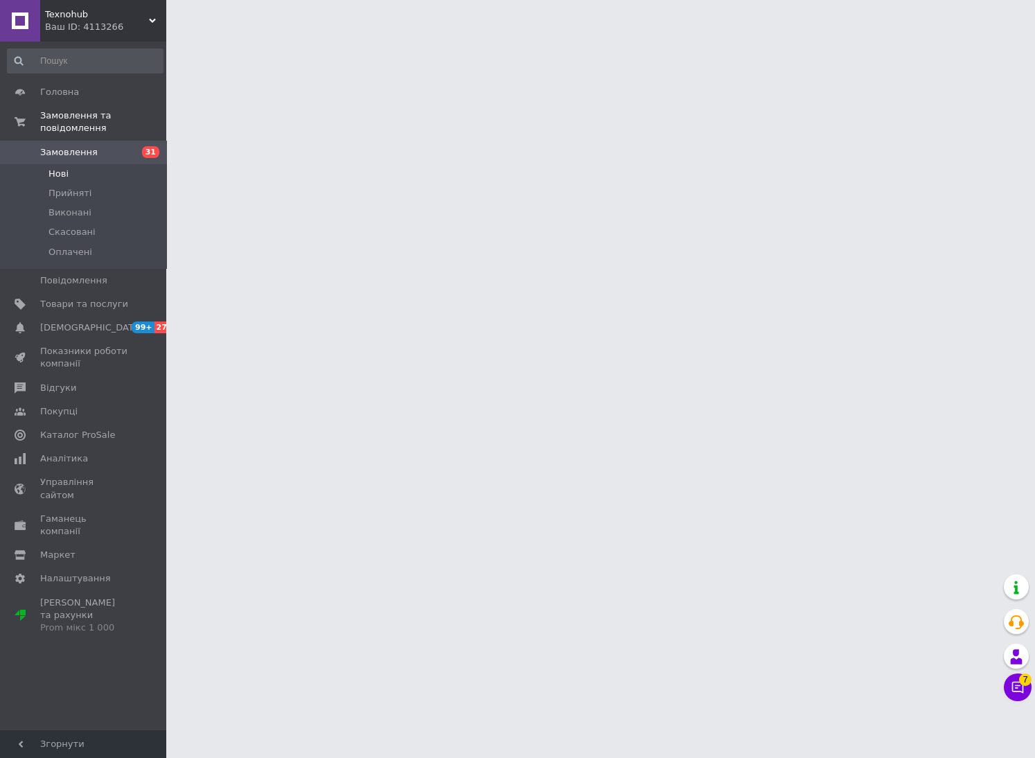
click at [70, 164] on li "Нові" at bounding box center [85, 173] width 170 height 19
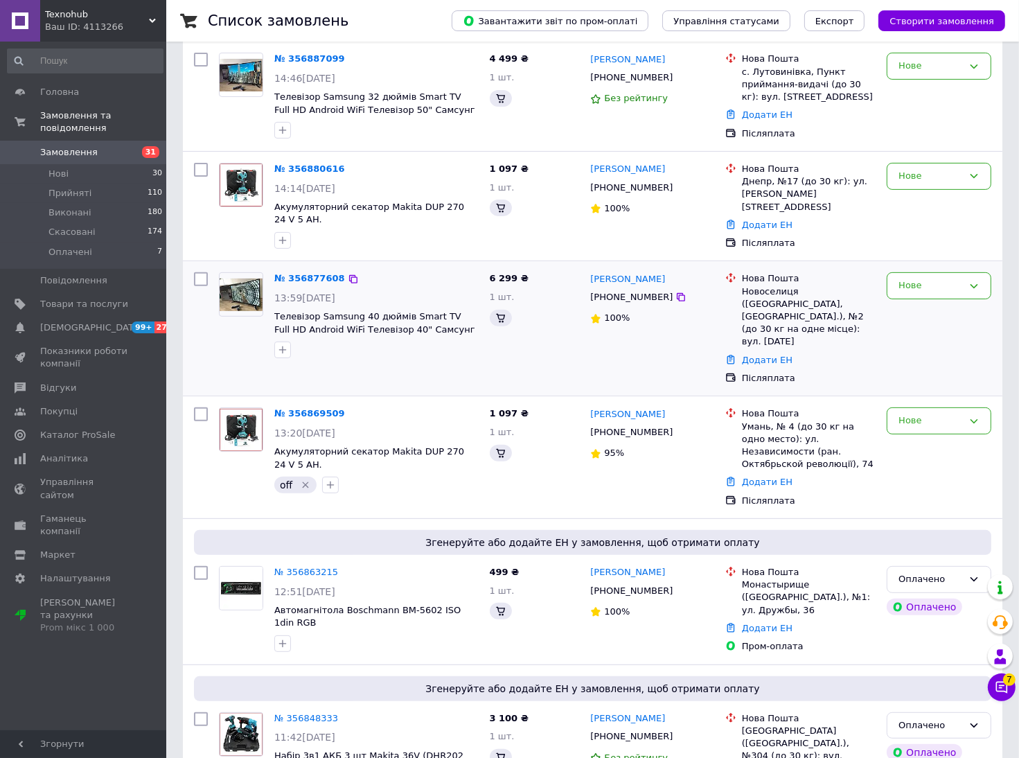
scroll to position [416, 0]
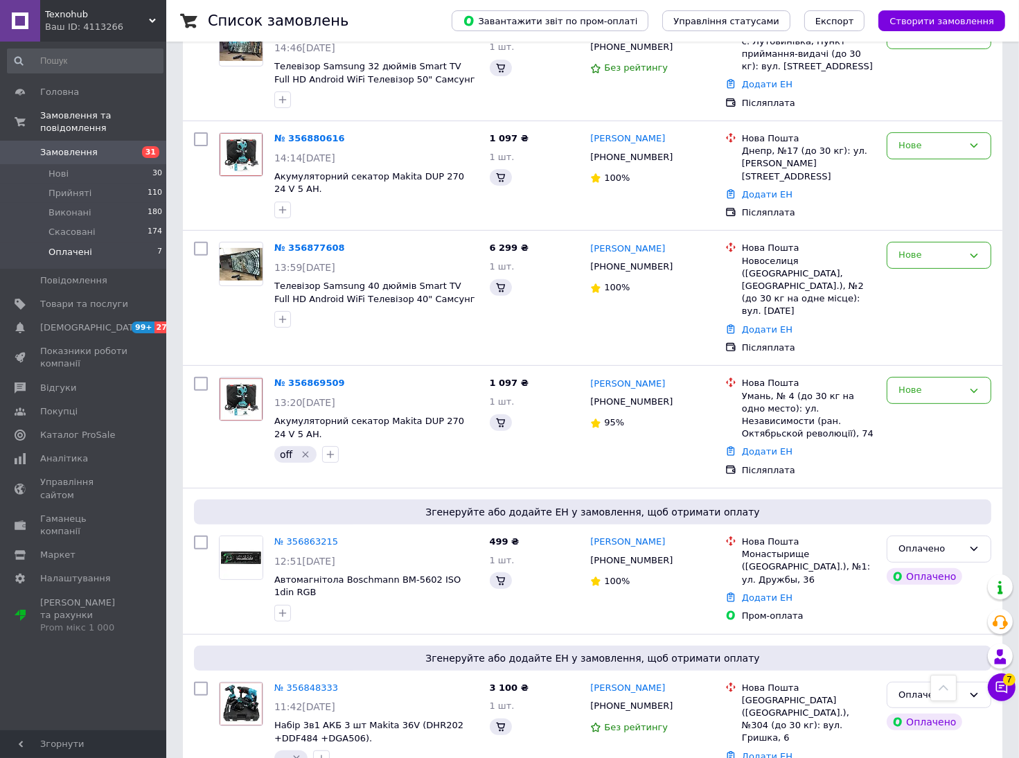
click at [69, 243] on li "Оплачені 7" at bounding box center [85, 256] width 170 height 26
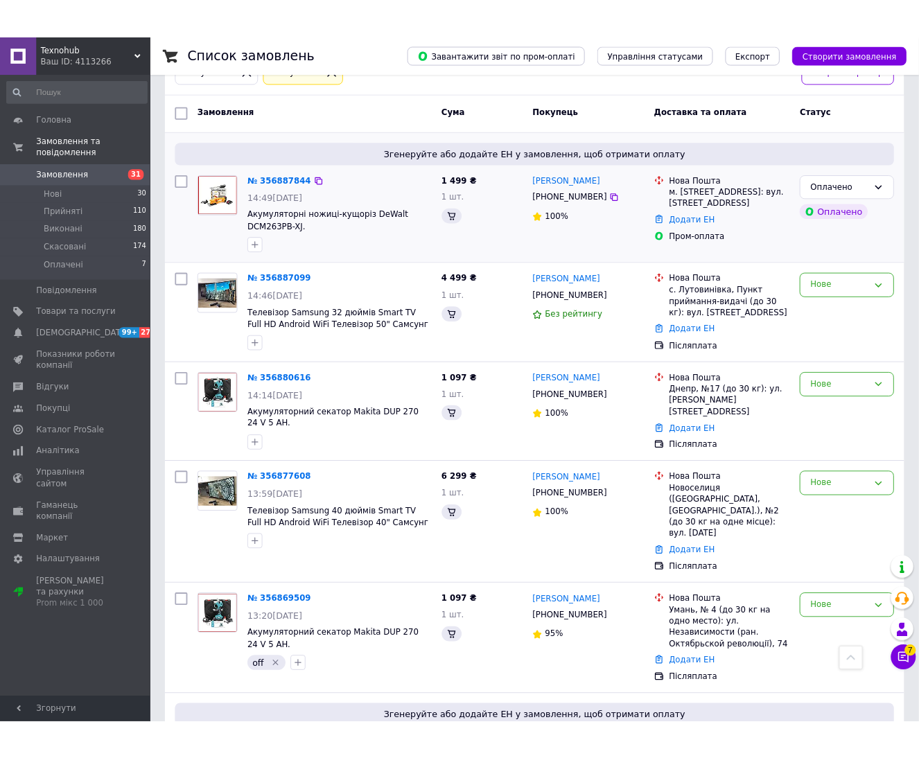
scroll to position [0, 0]
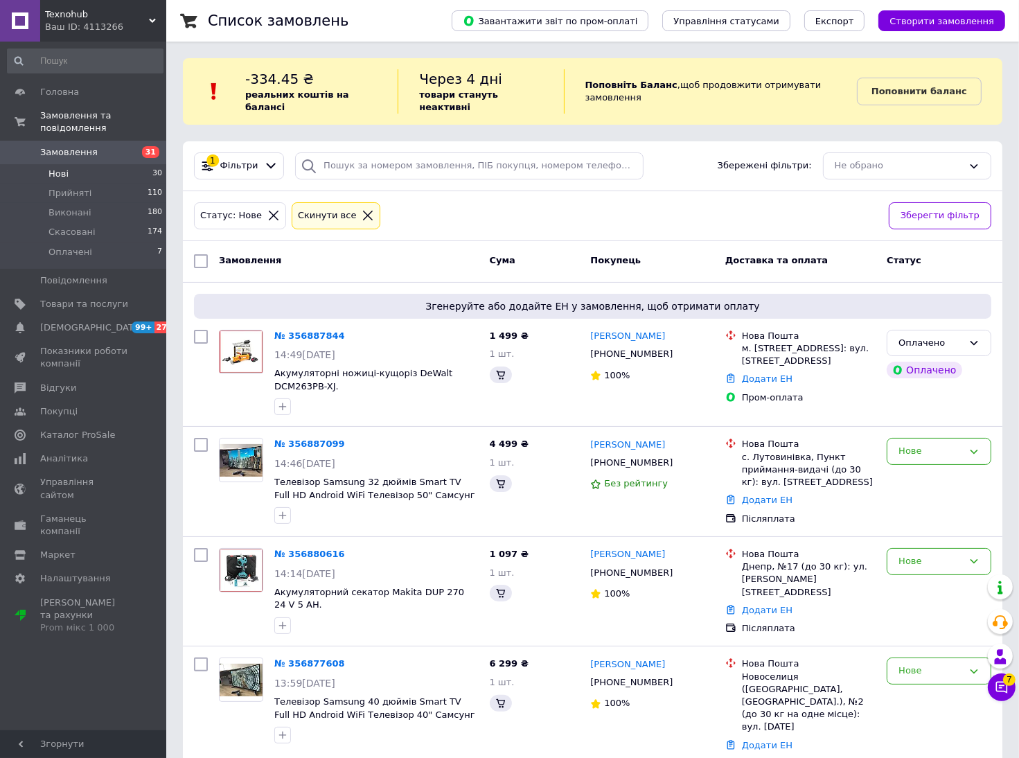
click at [109, 164] on li "Нові 30" at bounding box center [85, 173] width 170 height 19
click at [267, 209] on icon at bounding box center [273, 215] width 12 height 12
click at [110, 148] on link "Замовлення 31" at bounding box center [85, 153] width 170 height 24
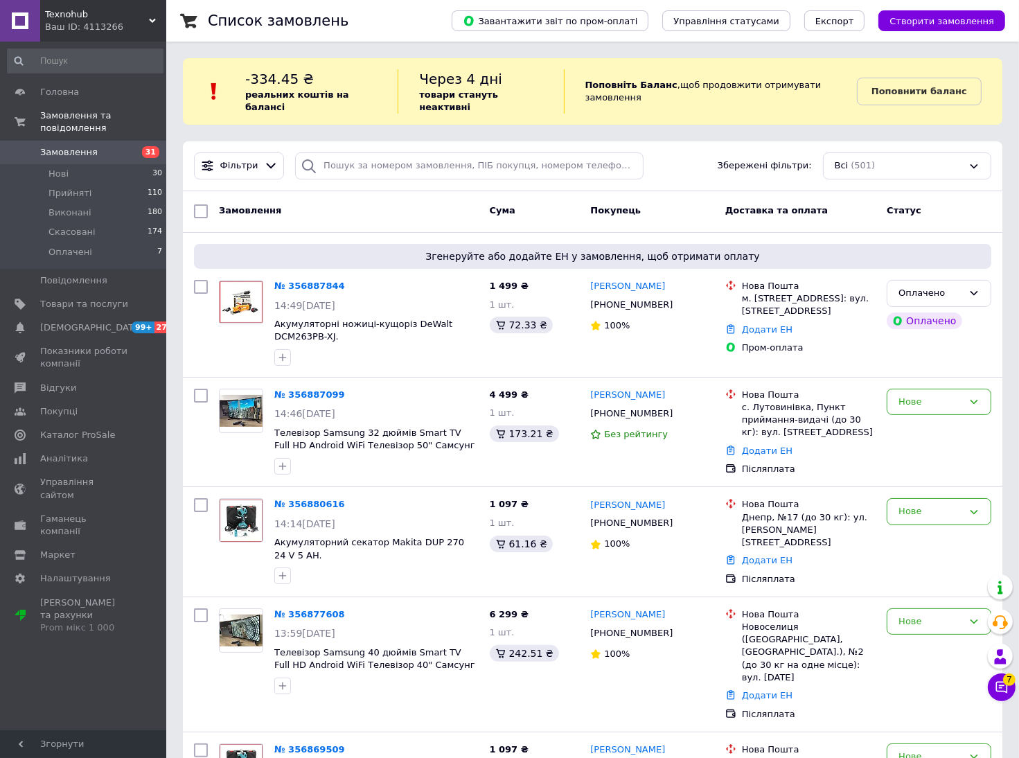
click at [365, 84] on div "-334.45 ₴ реальних коштів на балансі" at bounding box center [321, 91] width 152 height 44
click at [359, 152] on input "search" at bounding box center [469, 165] width 349 height 27
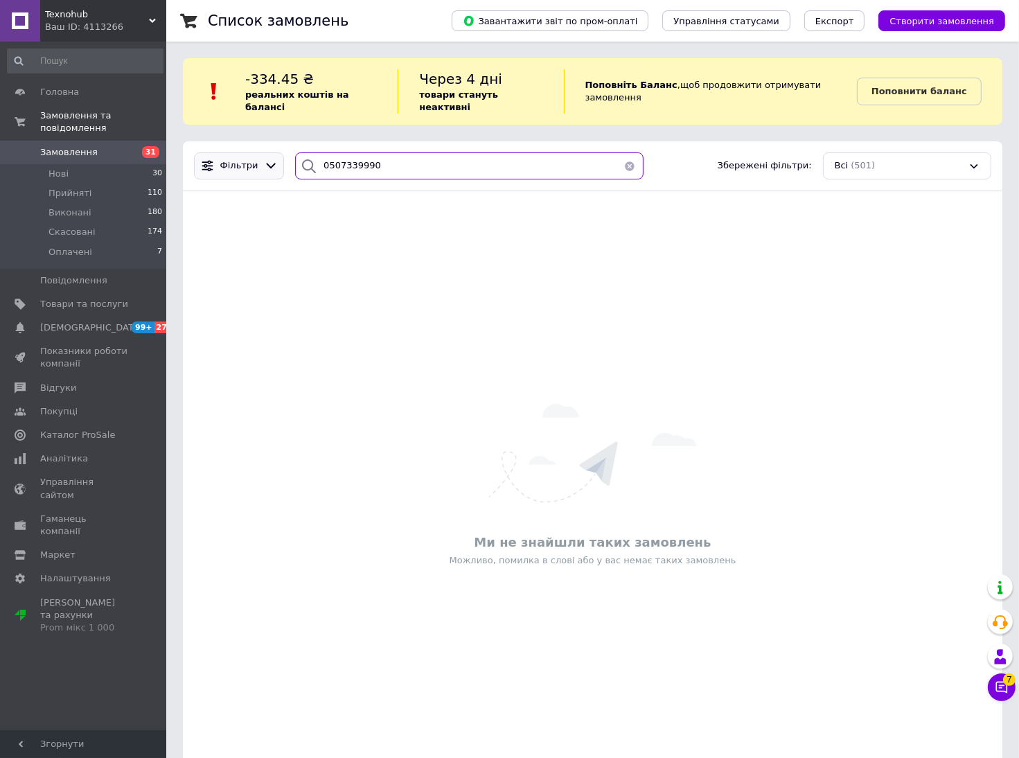
click at [232, 166] on div "Фільтри 0507339990 Збережені фільтри: Всі (501)" at bounding box center [592, 165] width 809 height 27
type input "0507339990"
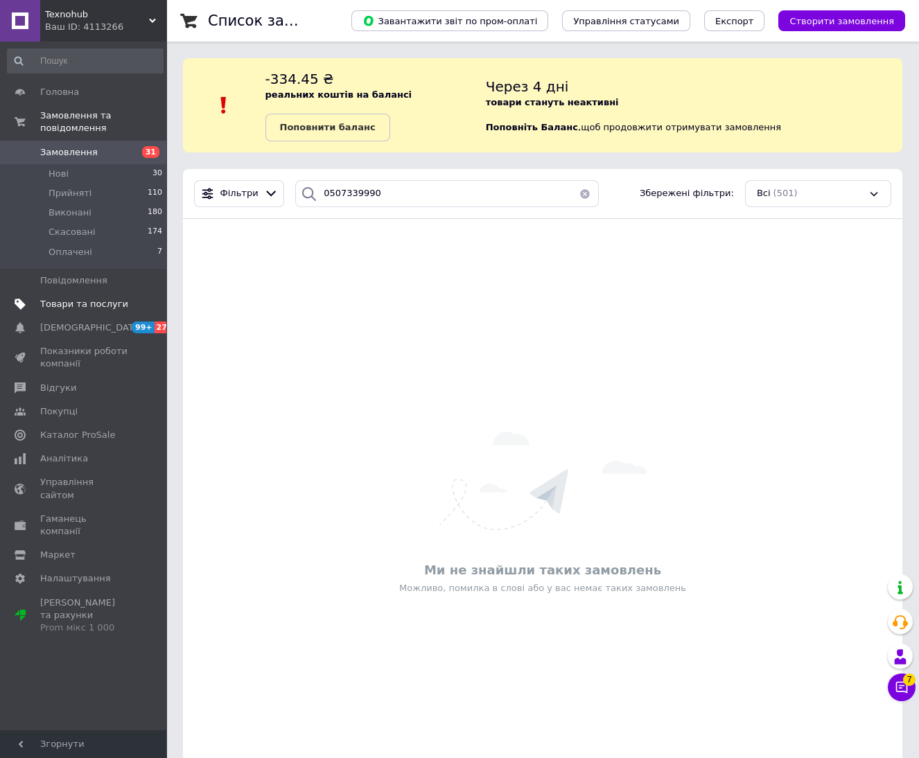
click at [86, 292] on link "Товари та послуги" at bounding box center [85, 304] width 170 height 24
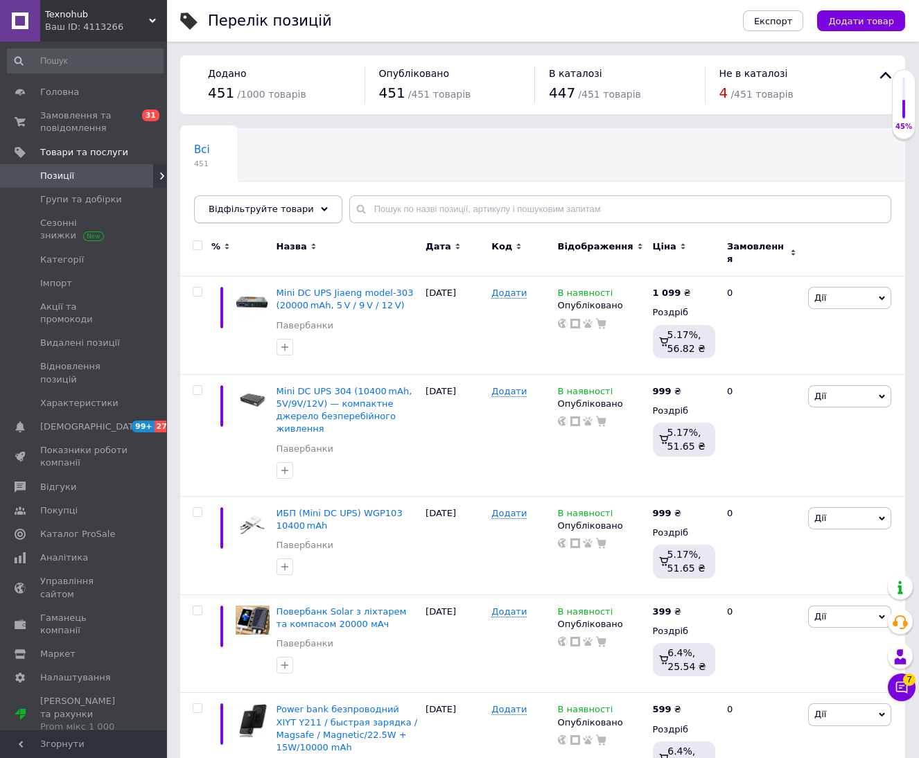
click at [276, 211] on span "Відфільтруйте товари" at bounding box center [261, 209] width 105 height 10
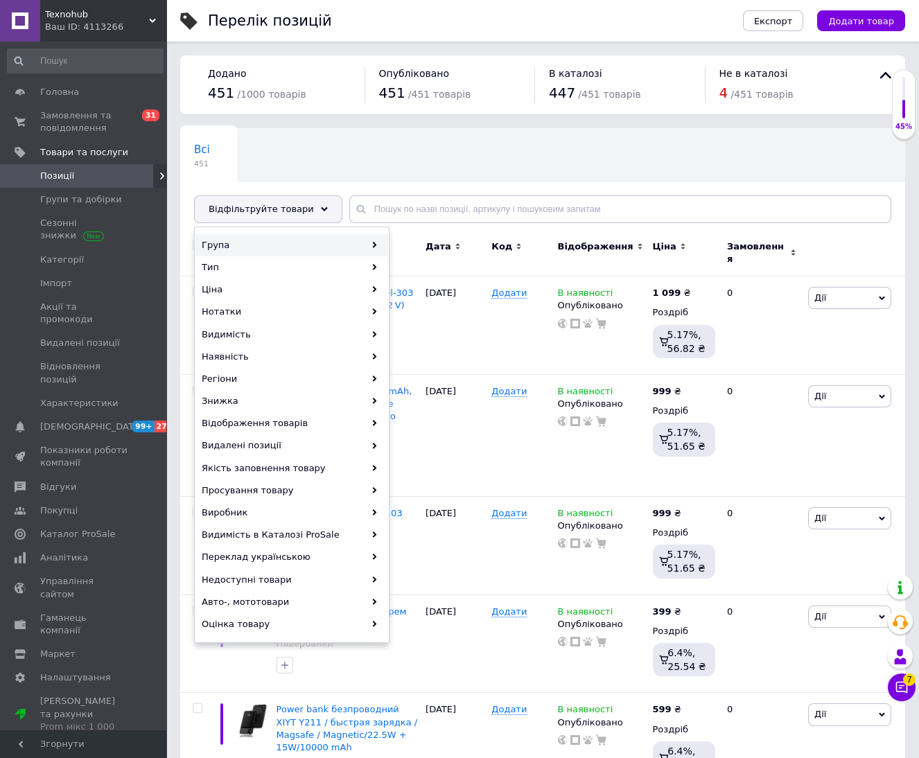
click at [265, 247] on div "Група" at bounding box center [291, 245] width 193 height 22
click at [371, 240] on div "Група" at bounding box center [291, 245] width 193 height 22
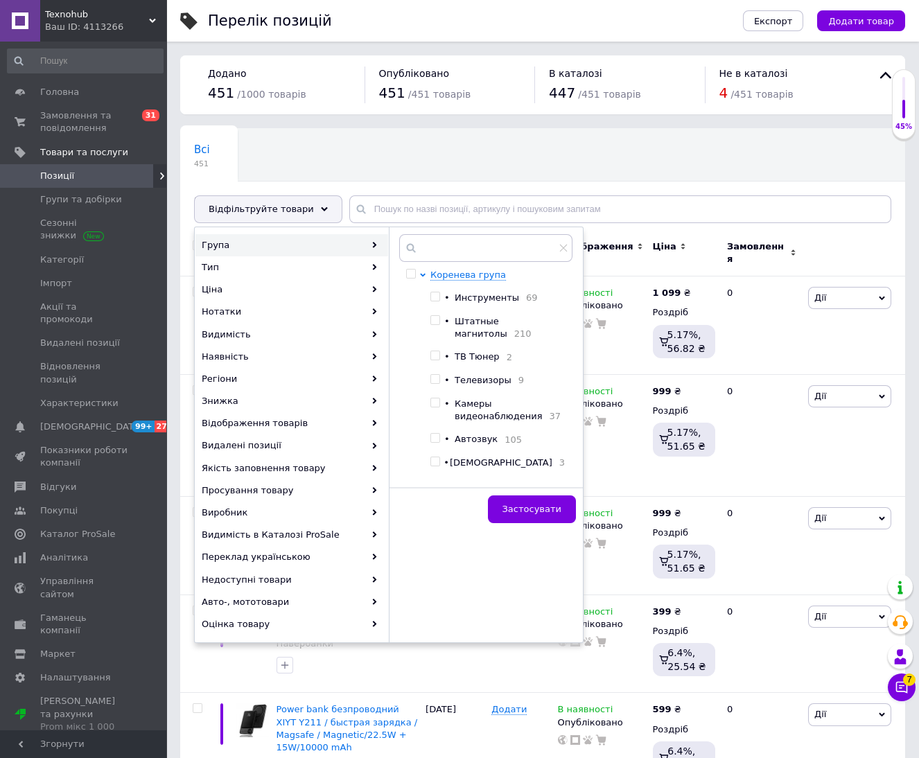
click at [476, 437] on span "Автозвук" at bounding box center [476, 439] width 43 height 10
checkbox input "true"
click at [521, 504] on span "Застосувати" at bounding box center [531, 509] width 59 height 10
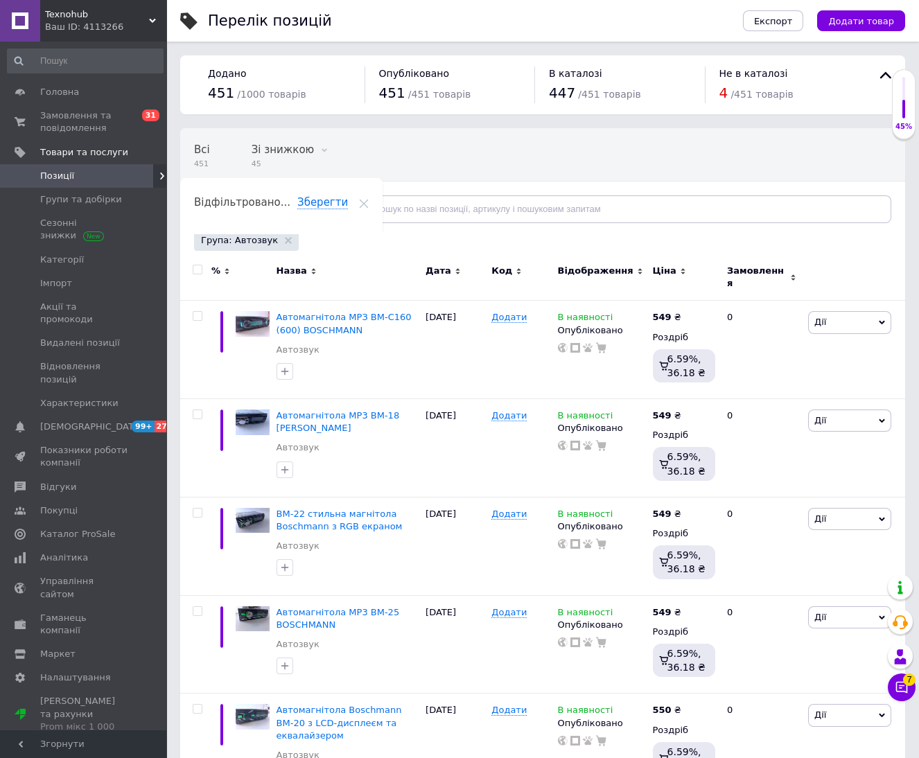
click at [290, 271] on span "Назва" at bounding box center [291, 271] width 30 height 12
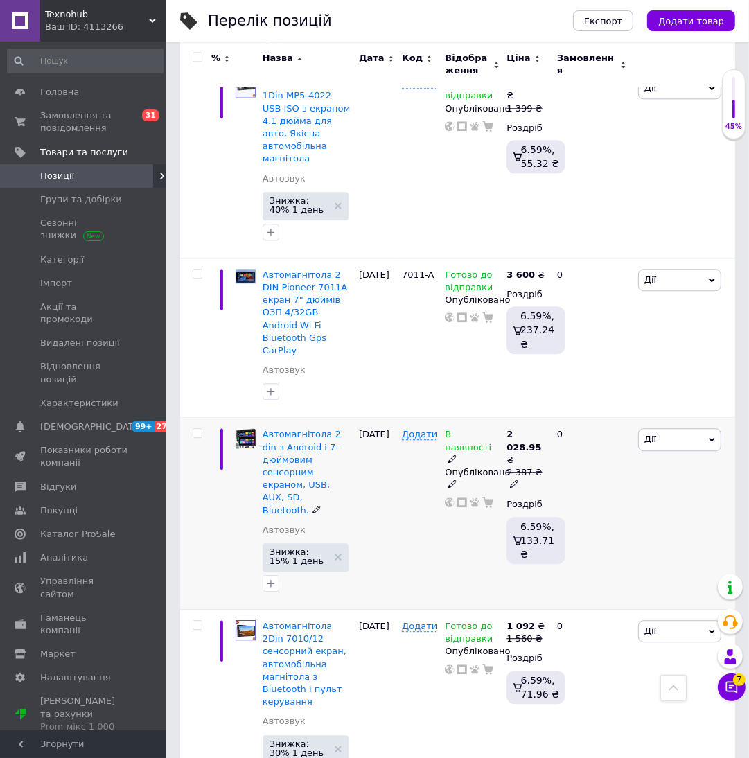
scroll to position [2388, 0]
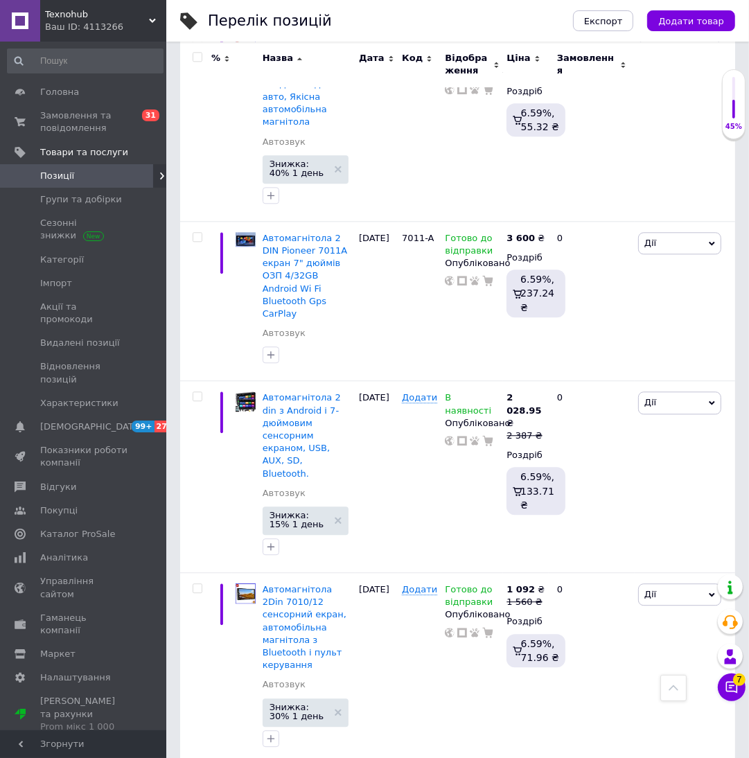
drag, startPoint x: 300, startPoint y: 242, endPoint x: 150, endPoint y: 807, distance: 584.2
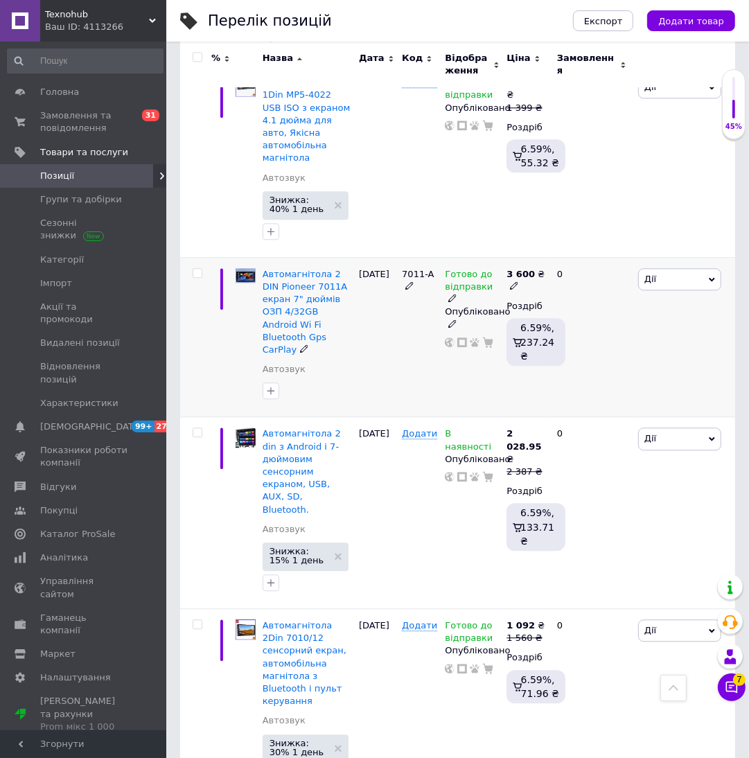
scroll to position [2492, 0]
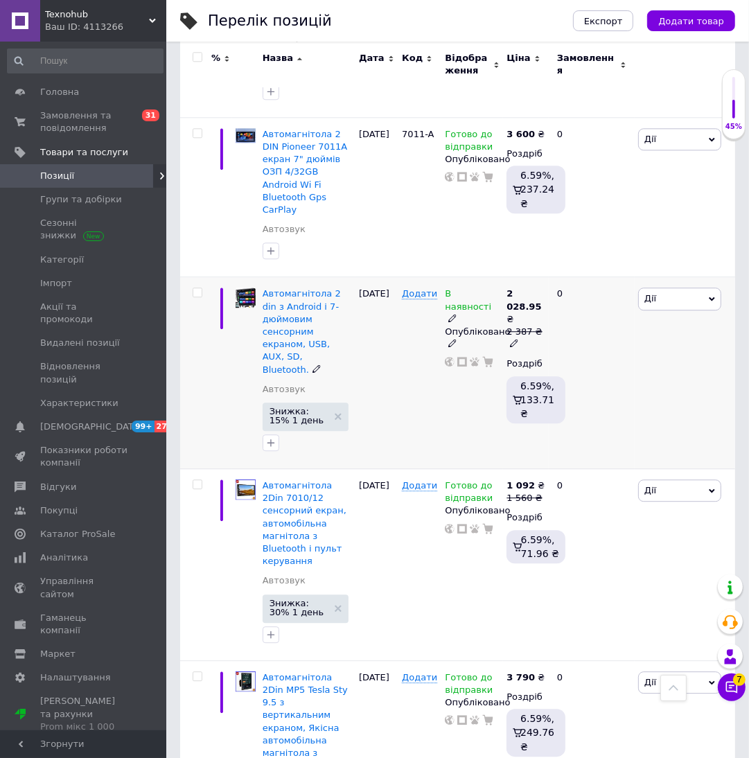
drag, startPoint x: 313, startPoint y: 166, endPoint x: 317, endPoint y: 173, distance: 8.1
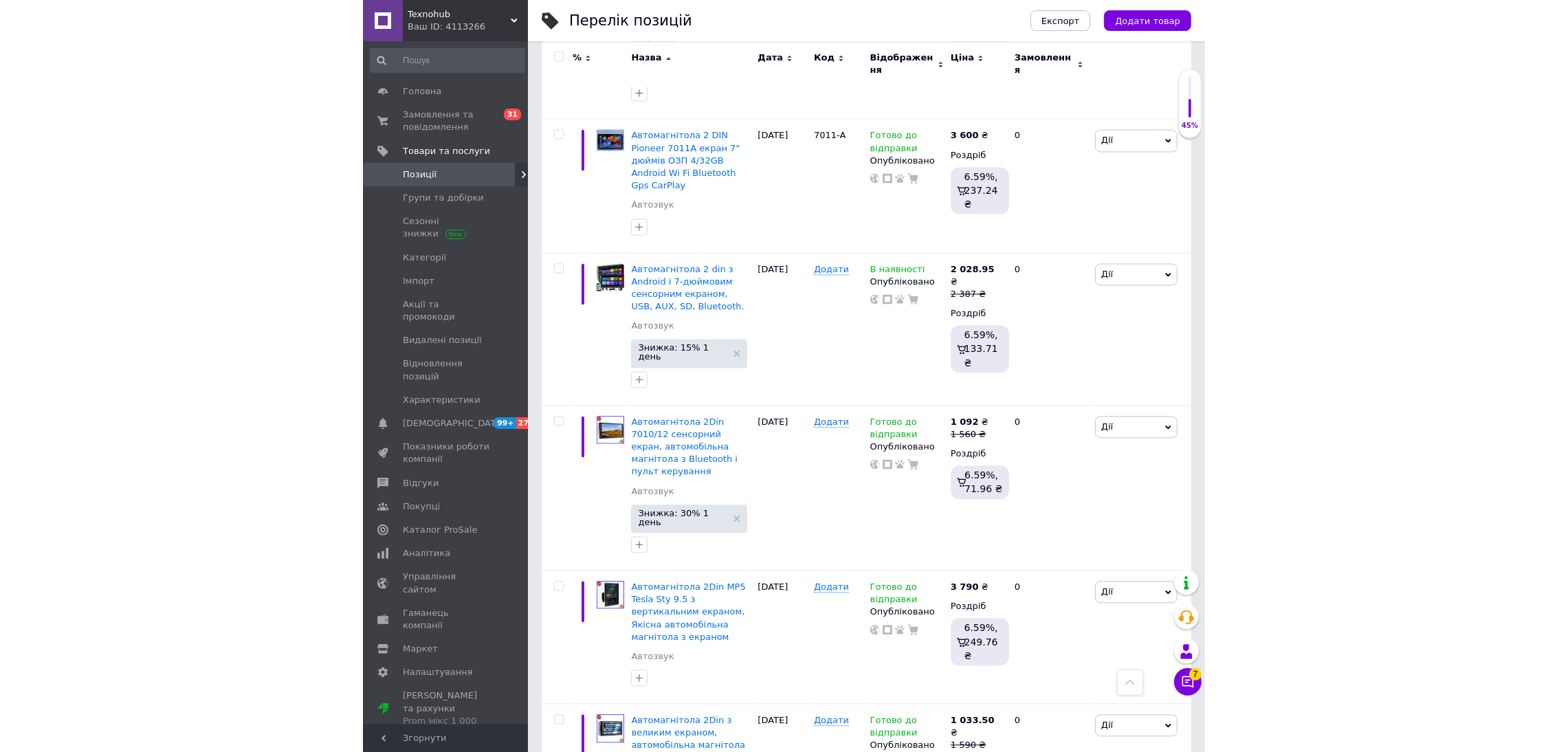
scroll to position [1715, 0]
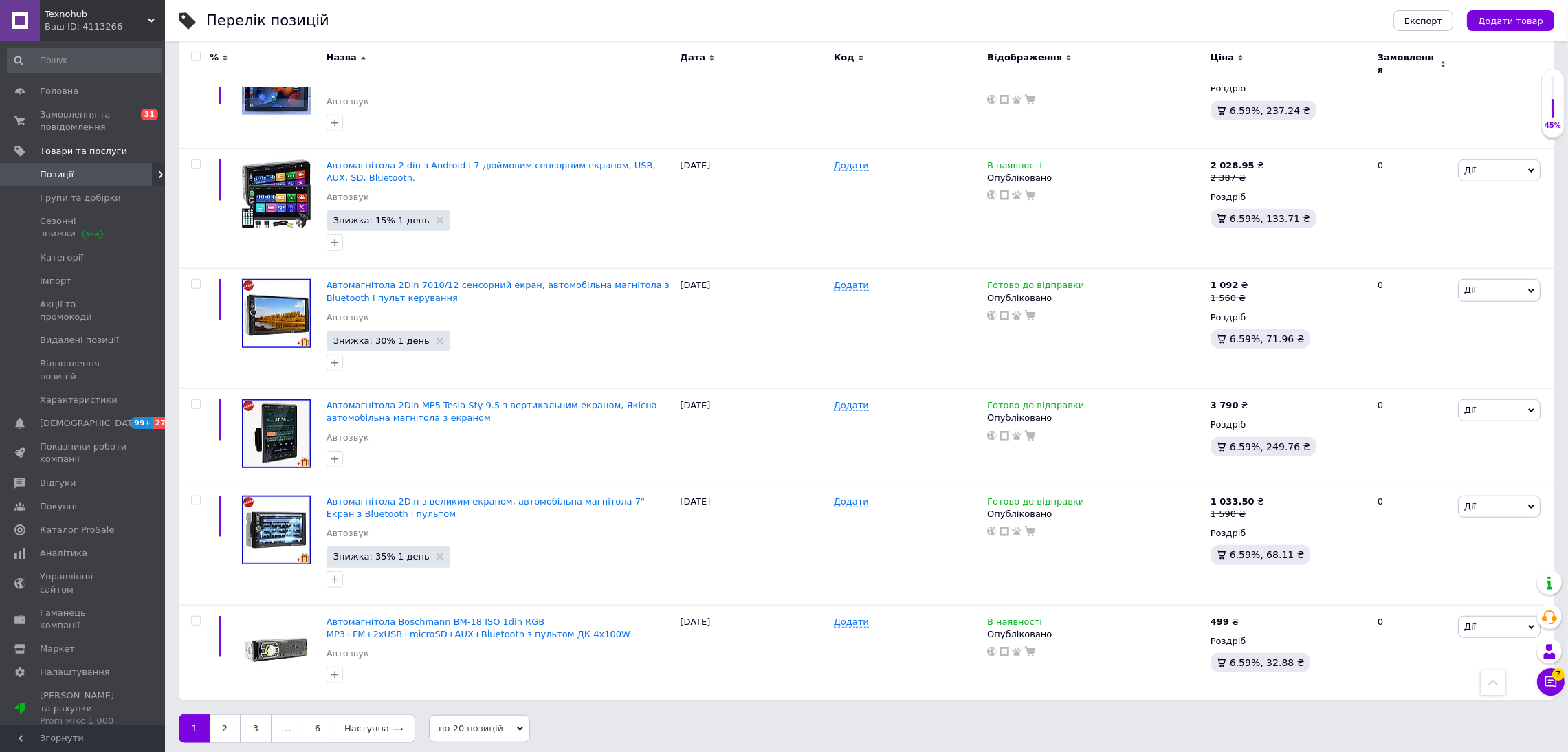
click at [794, 46] on div "Дата" at bounding box center [753, 64] width 154 height 46
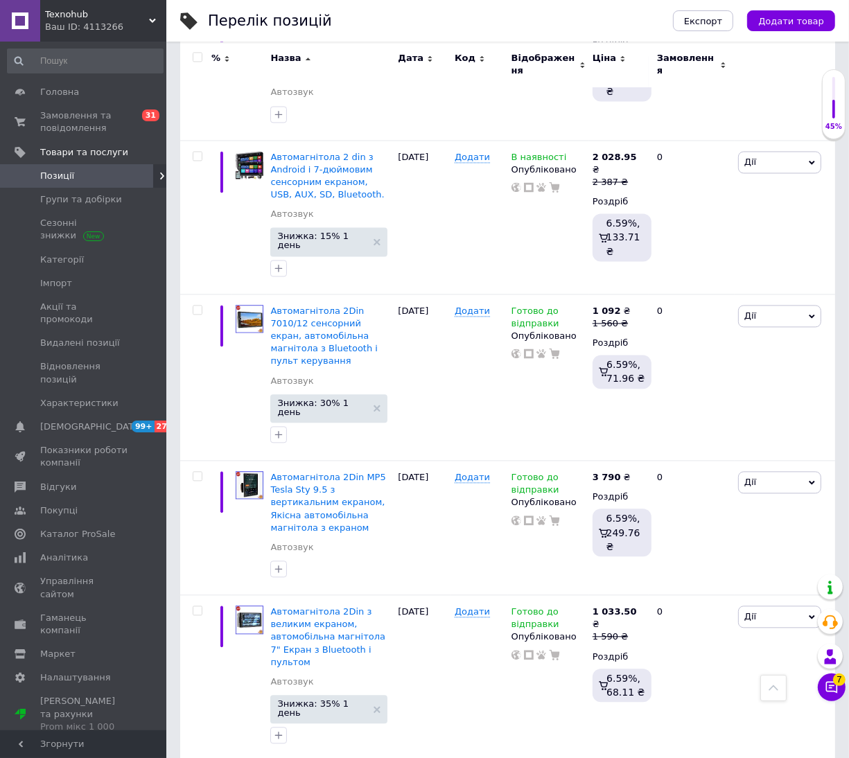
scroll to position [2267, 0]
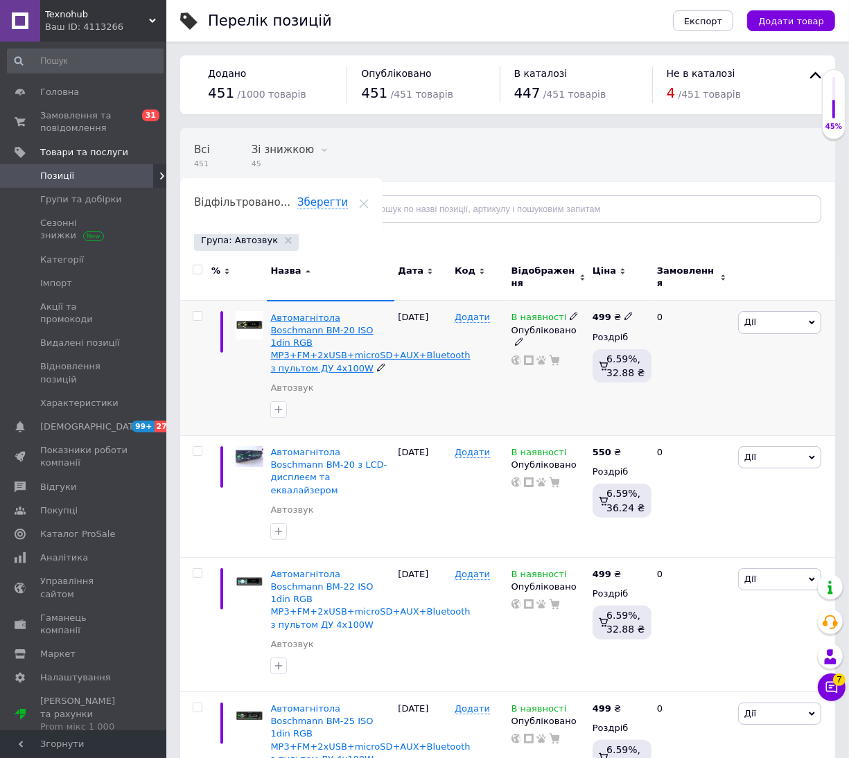
click at [324, 324] on span "Автомагнітола Boschmann BM-20 ISO 1din RGB MP3+FM+2xUSB+microSD+AUX+Bluetooth з…" at bounding box center [370, 342] width 200 height 61
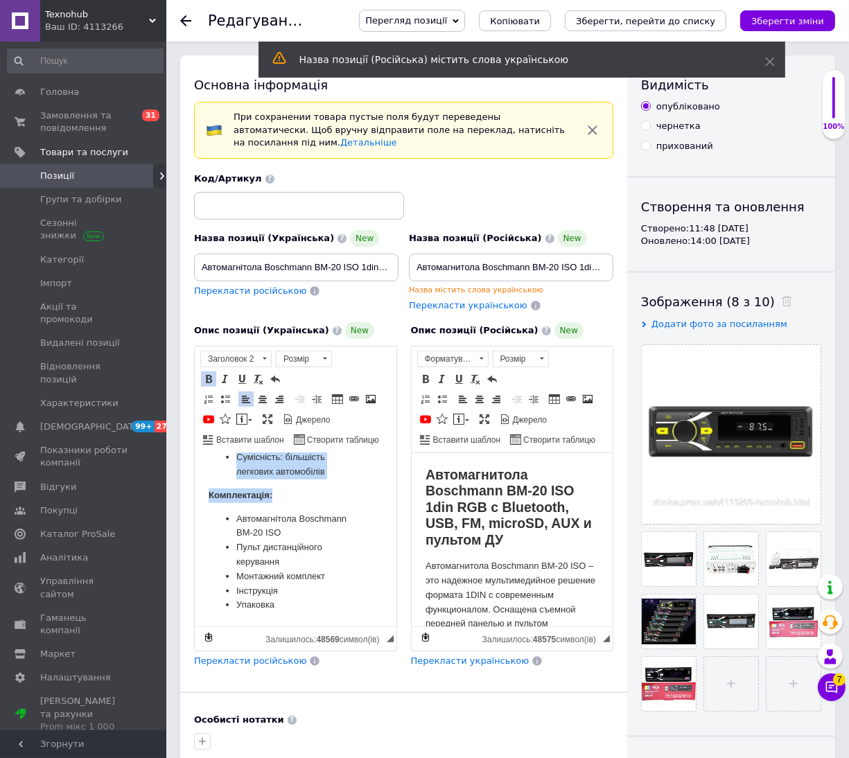
scroll to position [966, 0]
drag, startPoint x: 198, startPoint y: 459, endPoint x: 308, endPoint y: 602, distance: 180.9
click at [308, 602] on html "Автомагнітола Boschmann BM-20 ISO 1din RGB з Bluetooth, USB, FM, microSD, AUX т…" at bounding box center [295, 114] width 202 height 1024
copy body "Loremipsumdol Sitametco AD-25 ELI 3sed DOE t Incididun, UTL, ET, dolorEM, ALI e…"
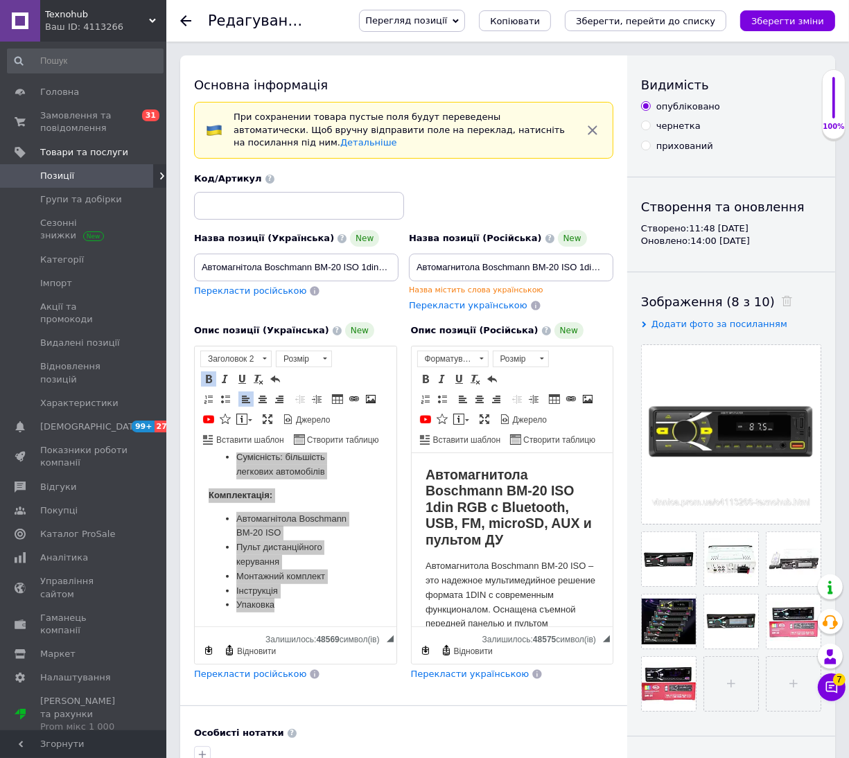
scroll to position [0, 0]
drag, startPoint x: 306, startPoint y: 572, endPoint x: 387, endPoint y: 649, distance: 112.2
click at [306, 572] on span "Копіювати" at bounding box center [314, 564] width 53 height 17
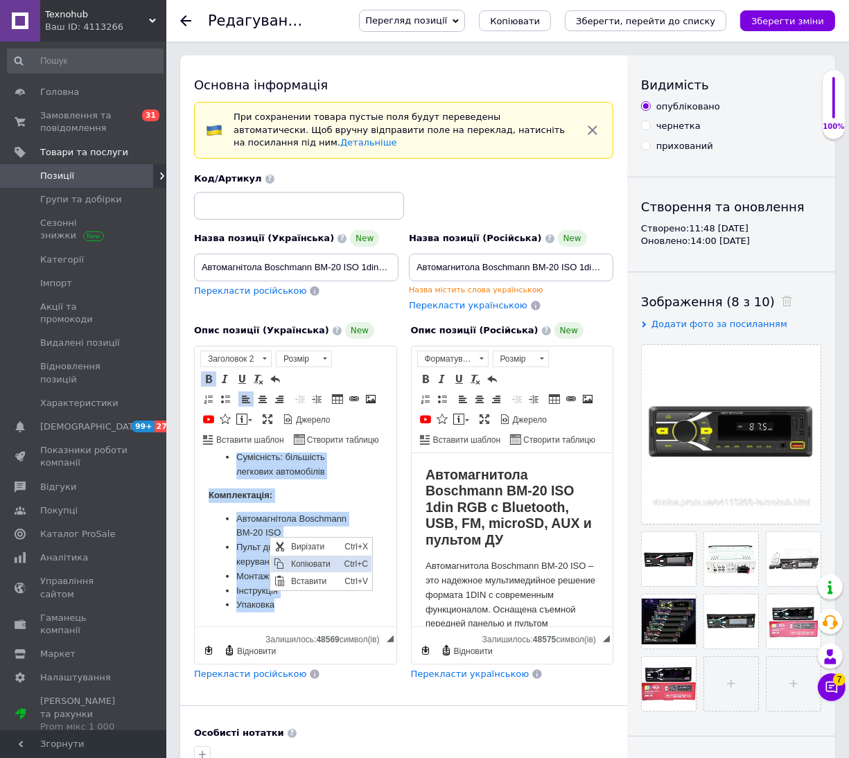
copy body "Loremipsumdol Sitametco AD-25 ELI 3sed DOE t Incididun, UTL, ET, dolorEM, ALI e…"
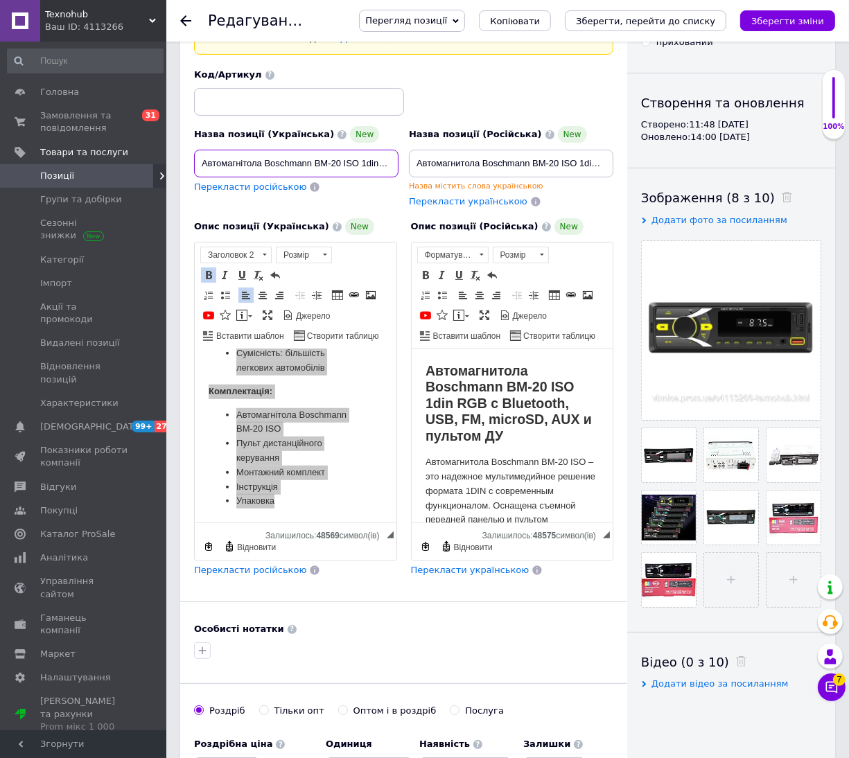
scroll to position [0, 283]
drag, startPoint x: 202, startPoint y: 162, endPoint x: 511, endPoint y: 162, distance: 308.3
click at [511, 162] on div "Назва позиції (Українська) New Автомагнітола Boschmann BM-20 ISO 1din RGB MP3+F…" at bounding box center [404, 138] width 430 height 150
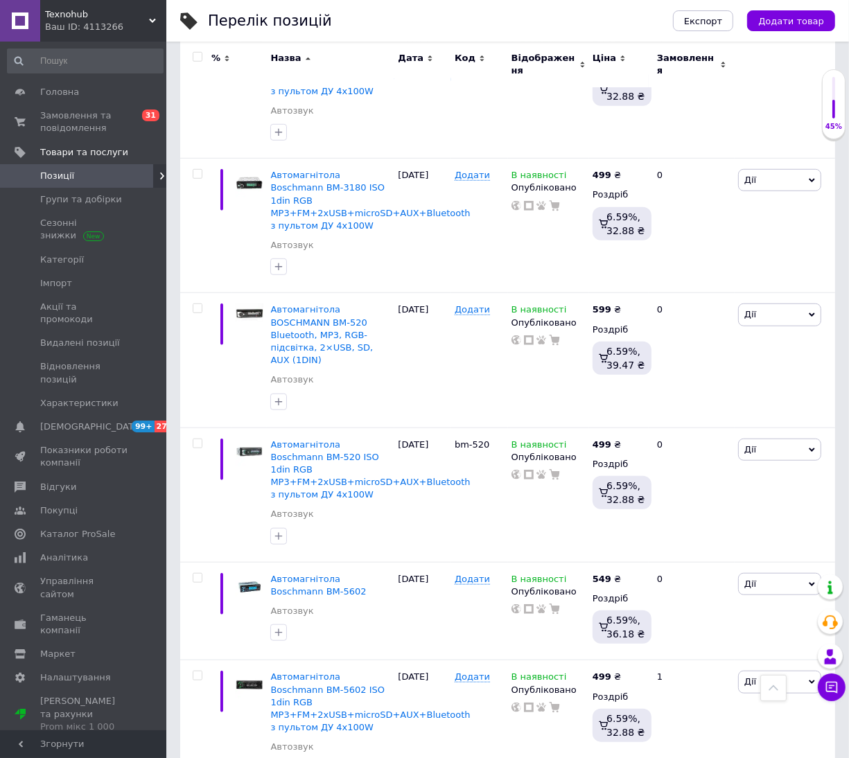
scroll to position [813, 0]
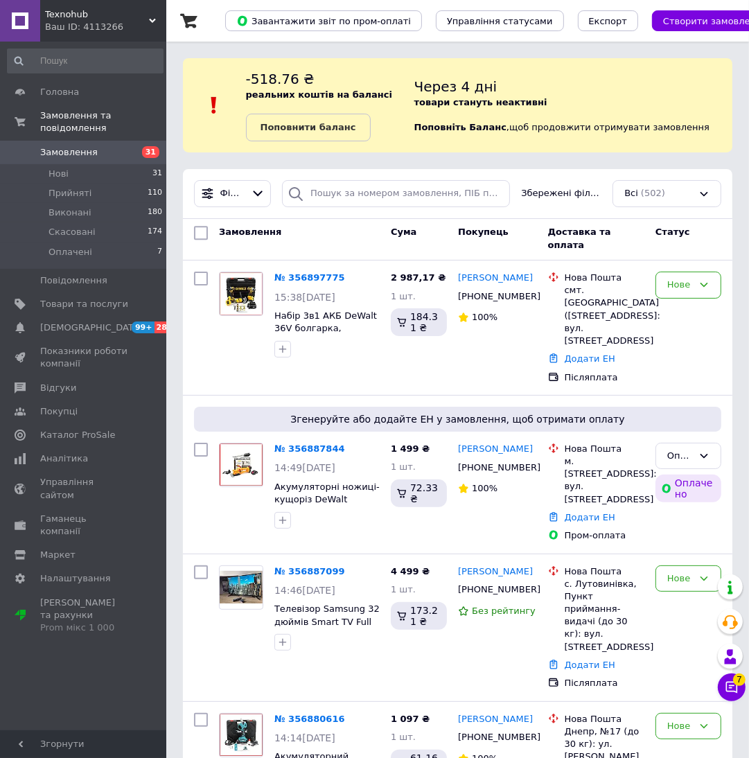
click at [385, 71] on div "-518.76 ₴ реальних коштів на балансі Поповнити баланс" at bounding box center [330, 105] width 168 height 72
click at [351, 183] on input "search" at bounding box center [396, 193] width 228 height 27
paste input "[PHONE_NUMBER]"
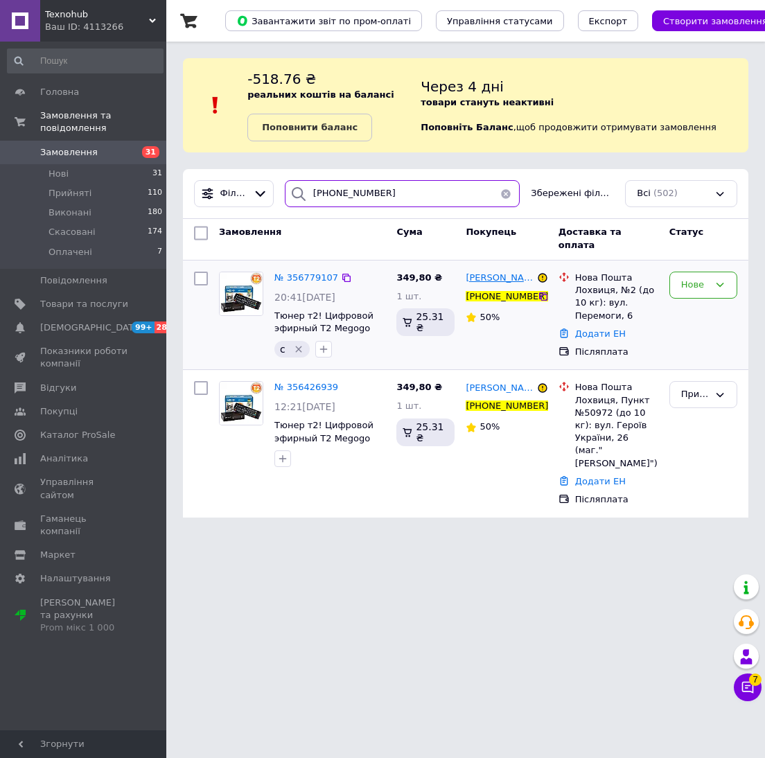
type input "[PHONE_NUMBER]"
click at [500, 283] on span "[PERSON_NAME]" at bounding box center [503, 277] width 75 height 10
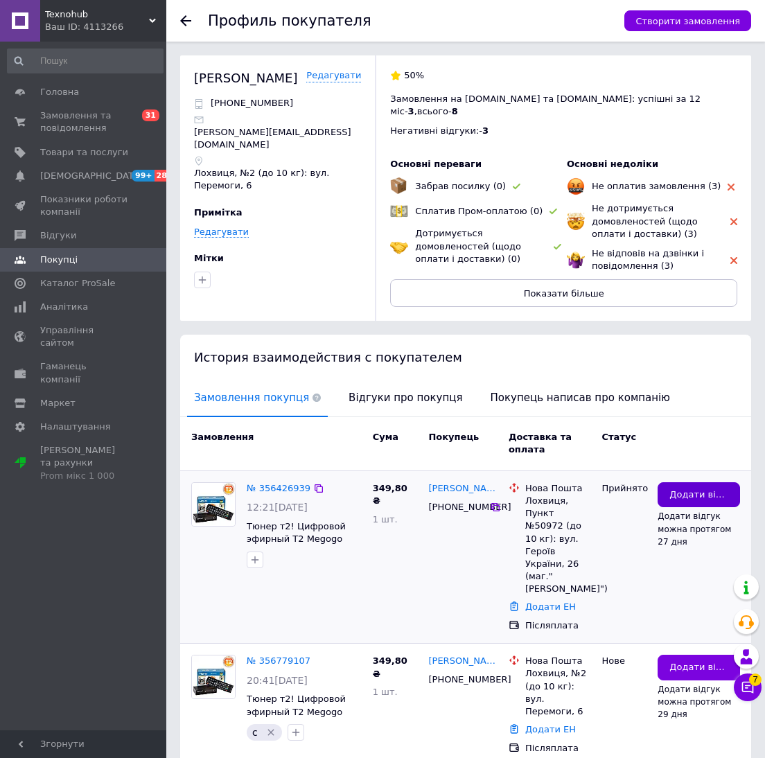
click at [685, 482] on button "Додати відгук" at bounding box center [699, 495] width 82 height 26
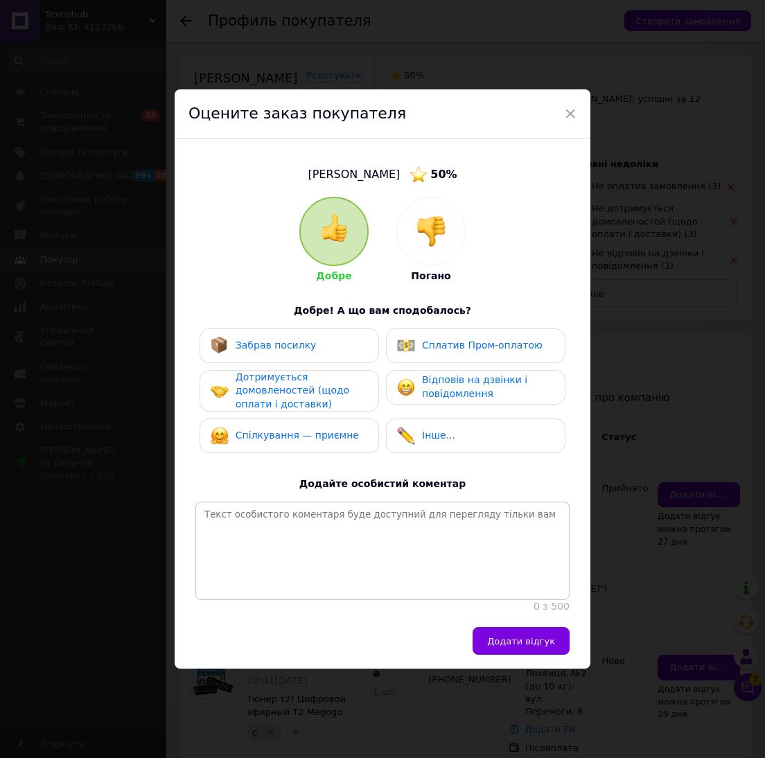
click at [419, 236] on img at bounding box center [431, 231] width 30 height 30
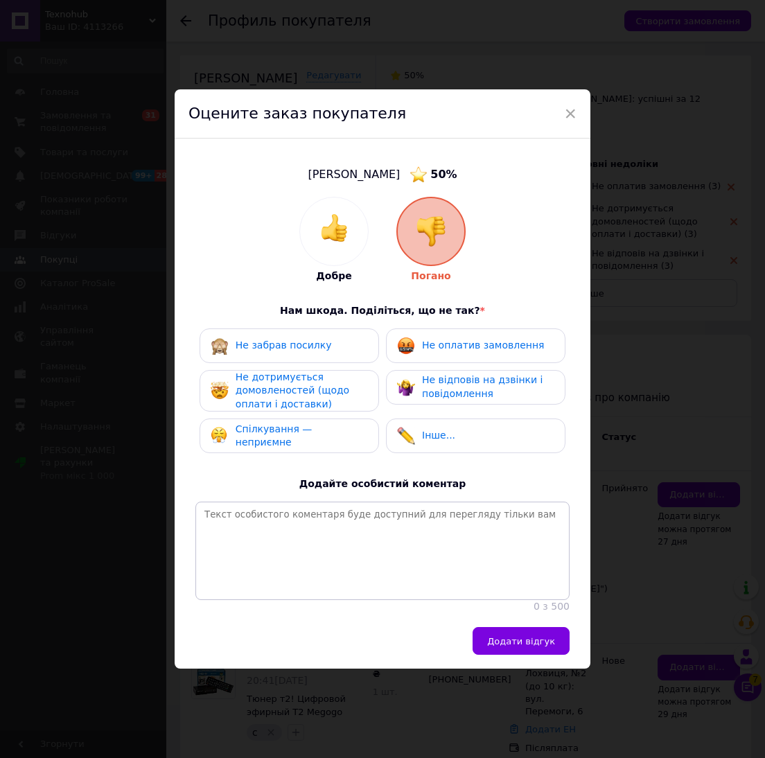
click at [467, 328] on div "Не оплатив замовлення" at bounding box center [475, 345] width 179 height 35
drag, startPoint x: 448, startPoint y: 367, endPoint x: 372, endPoint y: 383, distance: 77.9
click at [447, 374] on span "Не відповів на дзвінки і повідомлення" at bounding box center [482, 386] width 121 height 25
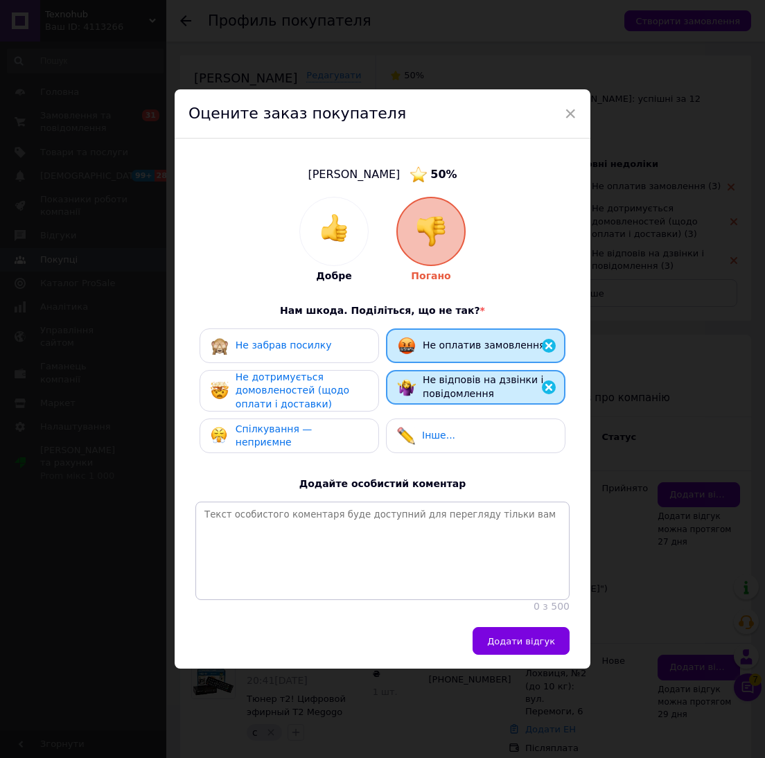
drag, startPoint x: 346, startPoint y: 383, endPoint x: 272, endPoint y: 421, distance: 83.4
click at [331, 391] on div "Не дотримується домовленостей (щодо оплати і доставки)" at bounding box center [302, 391] width 132 height 41
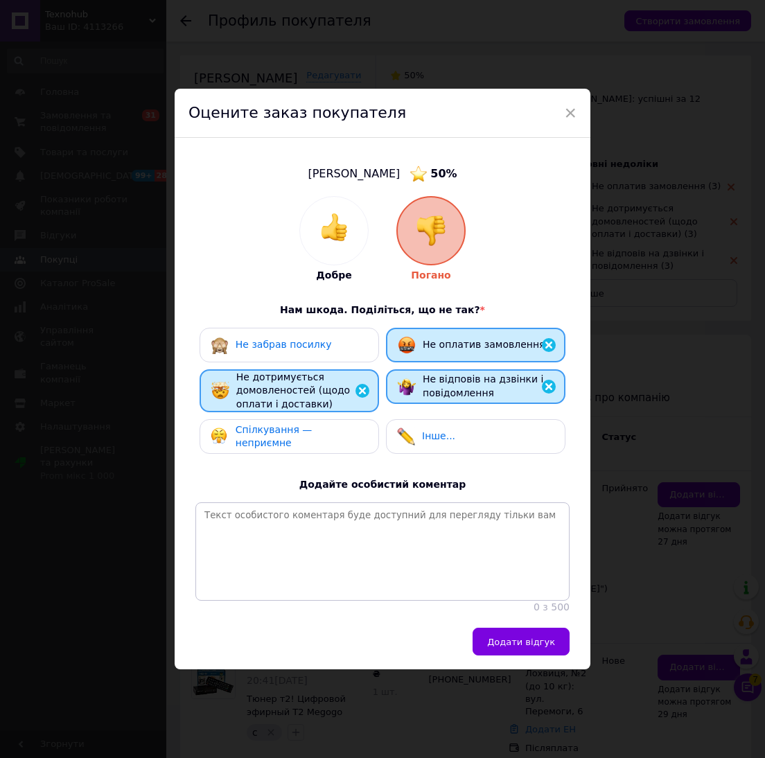
click at [254, 445] on div "Спілкування — неприємне" at bounding box center [289, 436] width 179 height 35
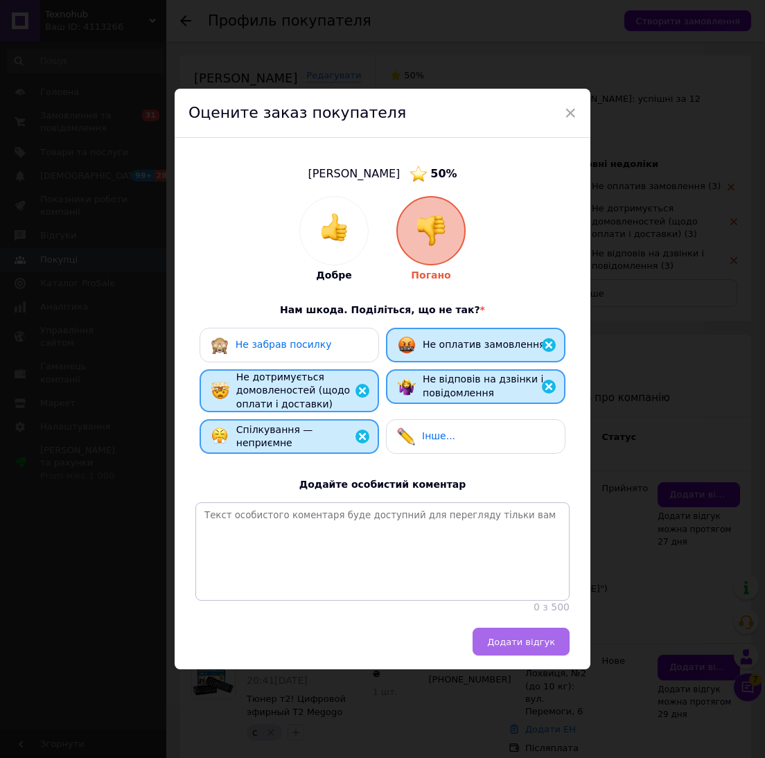
click at [547, 647] on span "Додати відгук" at bounding box center [521, 642] width 68 height 10
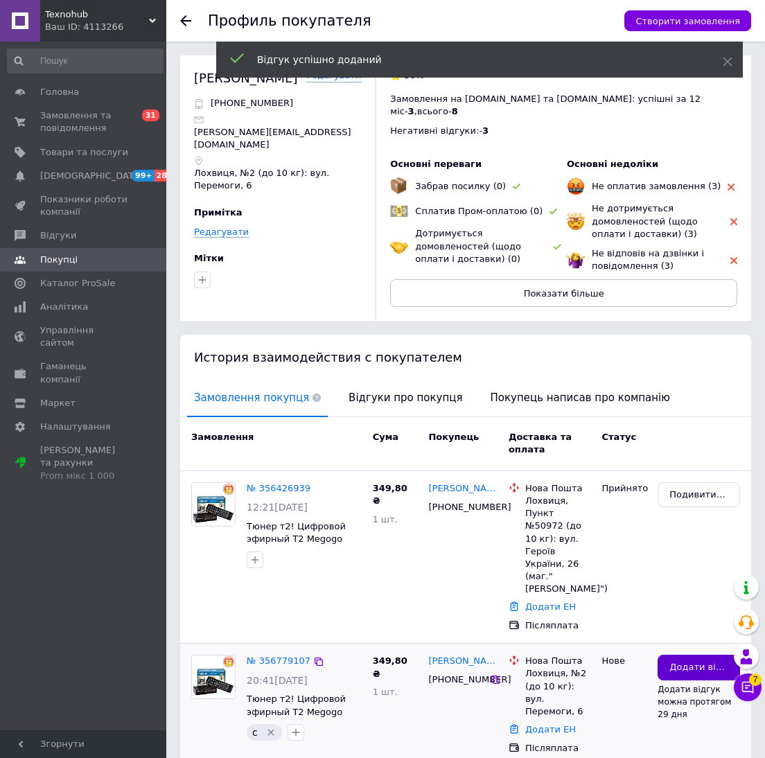
click at [675, 661] on span "Додати відгук" at bounding box center [698, 667] width 59 height 13
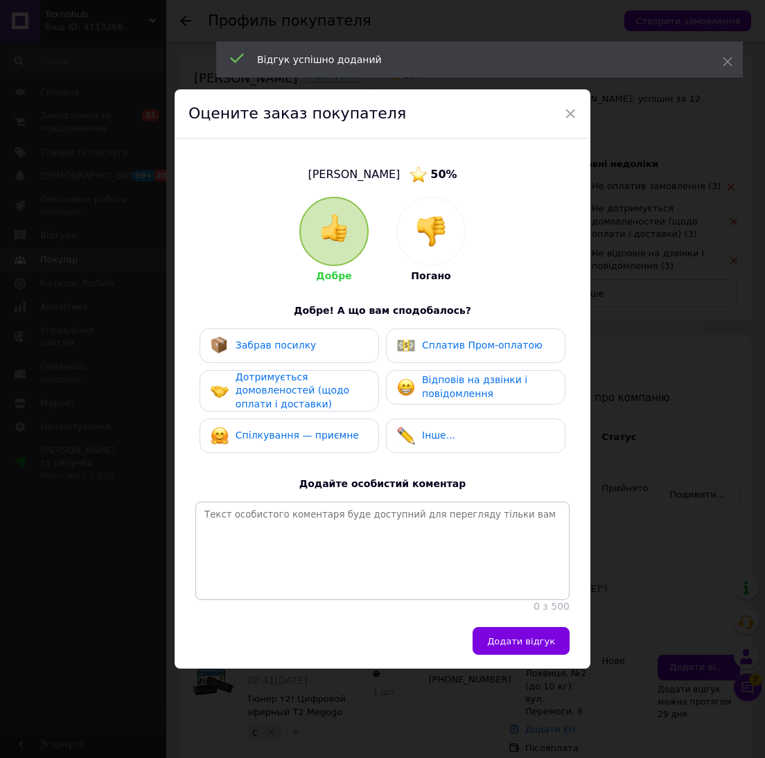
click at [430, 239] on div at bounding box center [431, 231] width 68 height 68
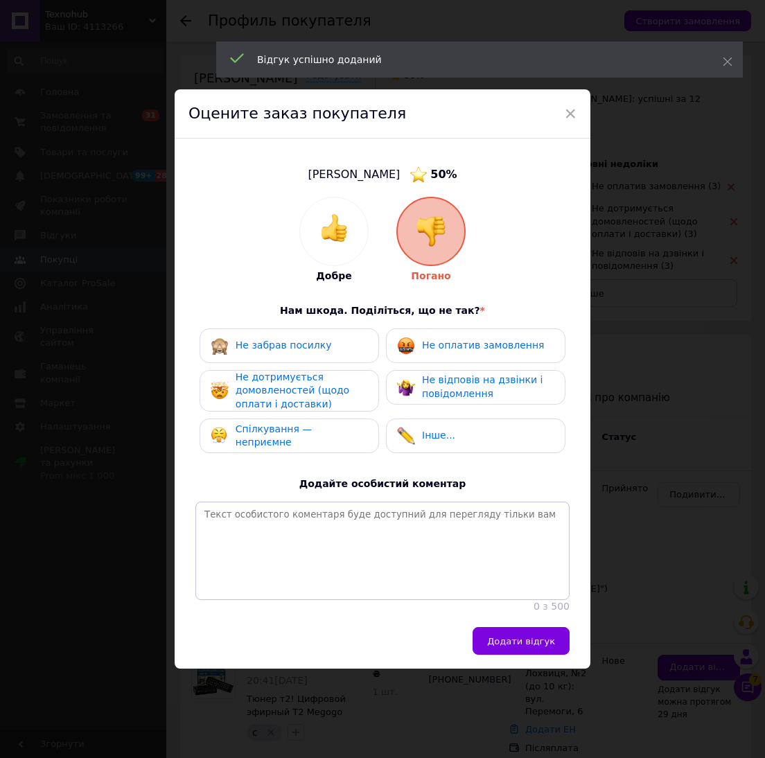
drag, startPoint x: 482, startPoint y: 342, endPoint x: 456, endPoint y: 387, distance: 51.2
click at [479, 346] on div "Не оплатив замовлення" at bounding box center [475, 345] width 179 height 35
click at [456, 387] on span "Не відповів на дзвінки і повідомлення" at bounding box center [482, 386] width 121 height 25
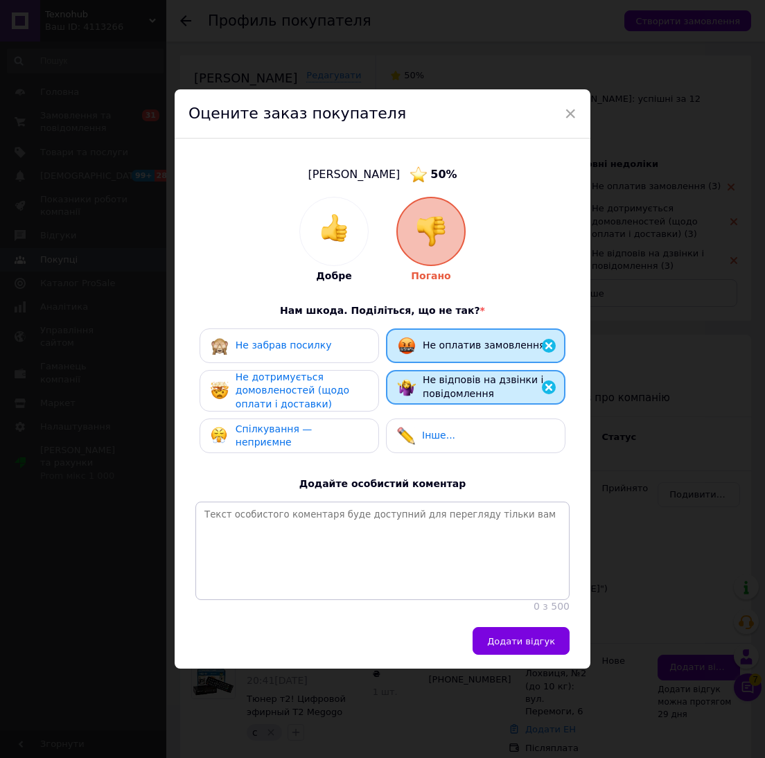
drag, startPoint x: 298, startPoint y: 391, endPoint x: 279, endPoint y: 454, distance: 65.8
click at [297, 391] on span "Не дотримується домовленостей (щодо оплати і доставки)" at bounding box center [293, 390] width 114 height 38
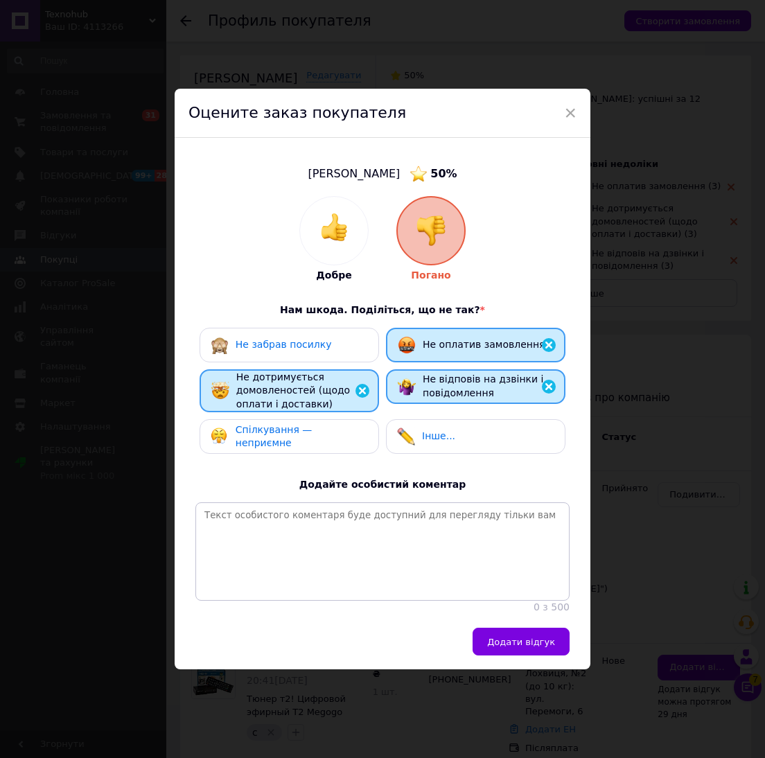
drag, startPoint x: 279, startPoint y: 454, endPoint x: 294, endPoint y: 448, distance: 16.2
click at [279, 455] on div "Добре Погано Нам шкода. Поділіться, що не так? * Не забрав посилку Не оплатив з…" at bounding box center [382, 405] width 374 height 418
click at [297, 445] on div "Спілкування — неприємне" at bounding box center [289, 436] width 179 height 35
click at [313, 433] on span "Спілкування — неприємне" at bounding box center [274, 436] width 77 height 25
click at [314, 419] on div "Спілкування — неприємне" at bounding box center [289, 436] width 179 height 35
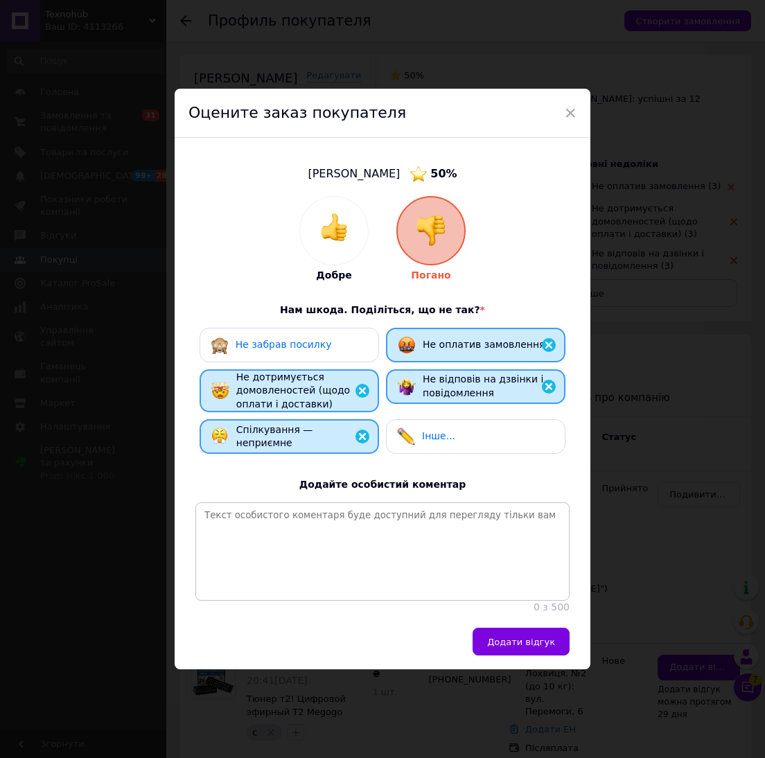
click at [535, 664] on div "Додати відгук" at bounding box center [383, 649] width 416 height 42
click at [539, 642] on button "Додати відгук" at bounding box center [521, 642] width 97 height 28
click at [642, 101] on div "× Оцените заказ покупателя Середін Александр 50 % Добре Погано Нам шкода. Поділ…" at bounding box center [382, 379] width 765 height 758
click at [577, 97] on div "Оцените заказ покупателя" at bounding box center [383, 114] width 416 height 50
click at [564, 103] on span "×" at bounding box center [570, 113] width 12 height 24
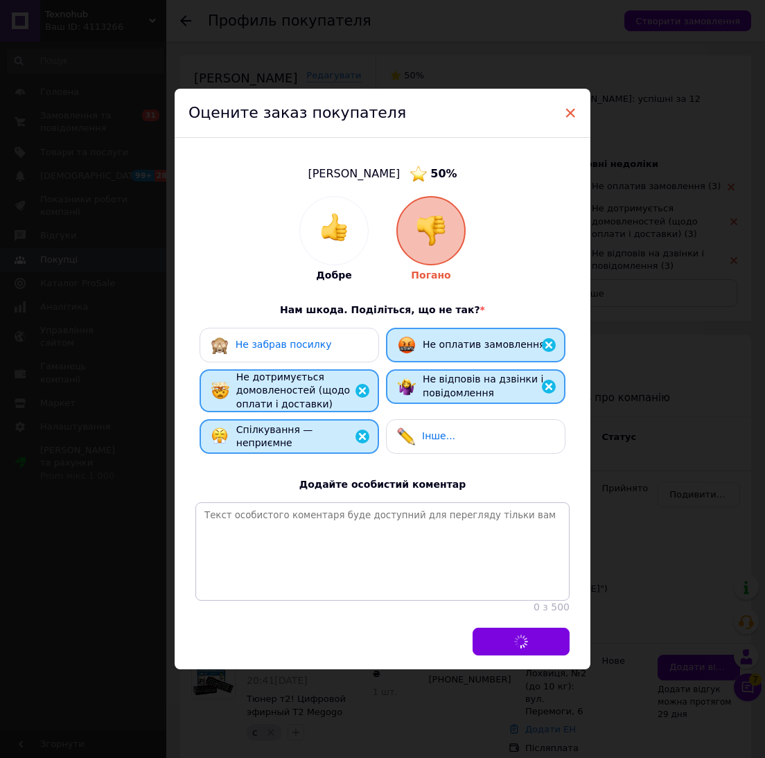
click at [573, 103] on span "×" at bounding box center [570, 113] width 12 height 24
click at [564, 101] on span "×" at bounding box center [570, 113] width 12 height 24
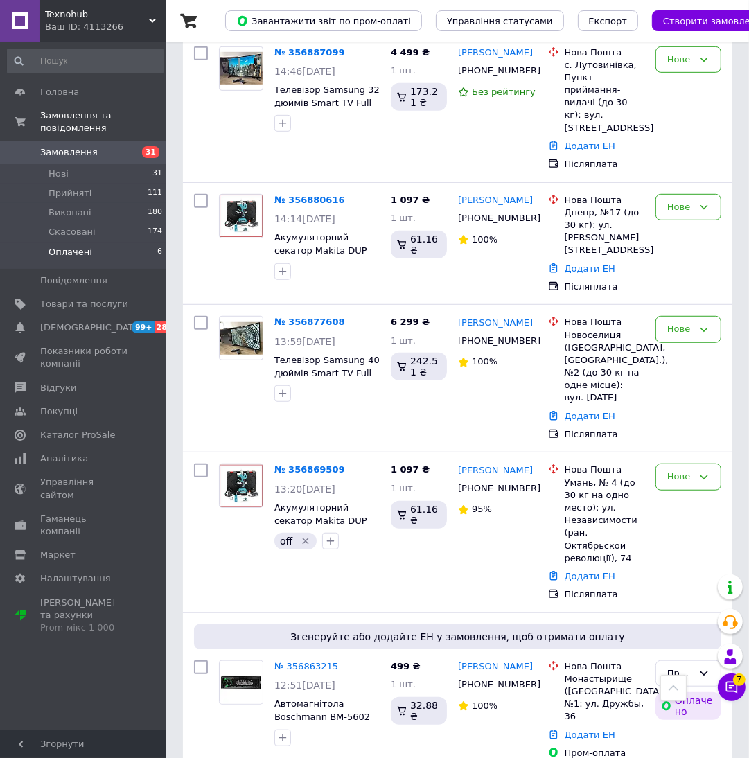
click at [132, 243] on li "Оплачені 6" at bounding box center [85, 256] width 170 height 26
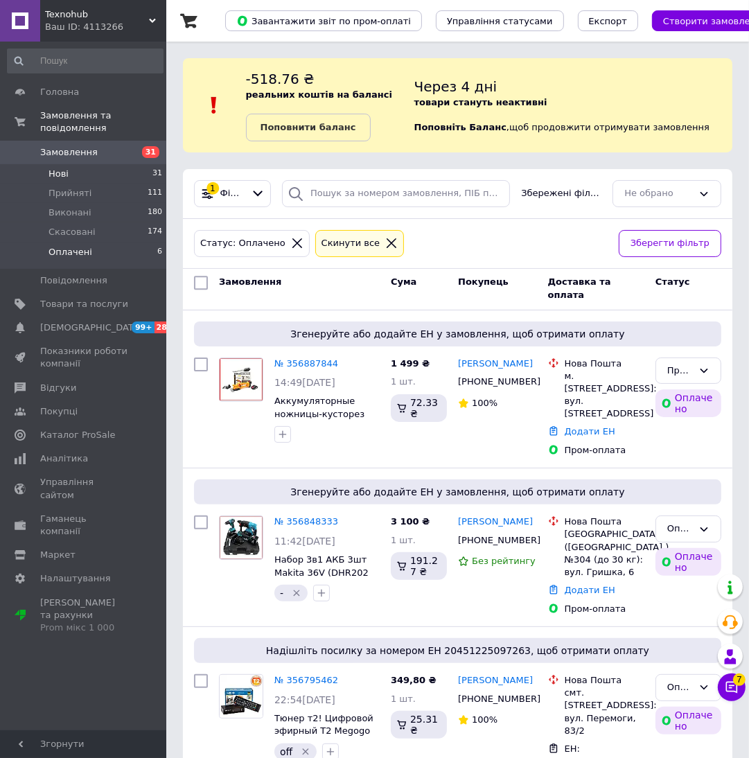
click at [110, 166] on li "Нові 31" at bounding box center [85, 173] width 170 height 19
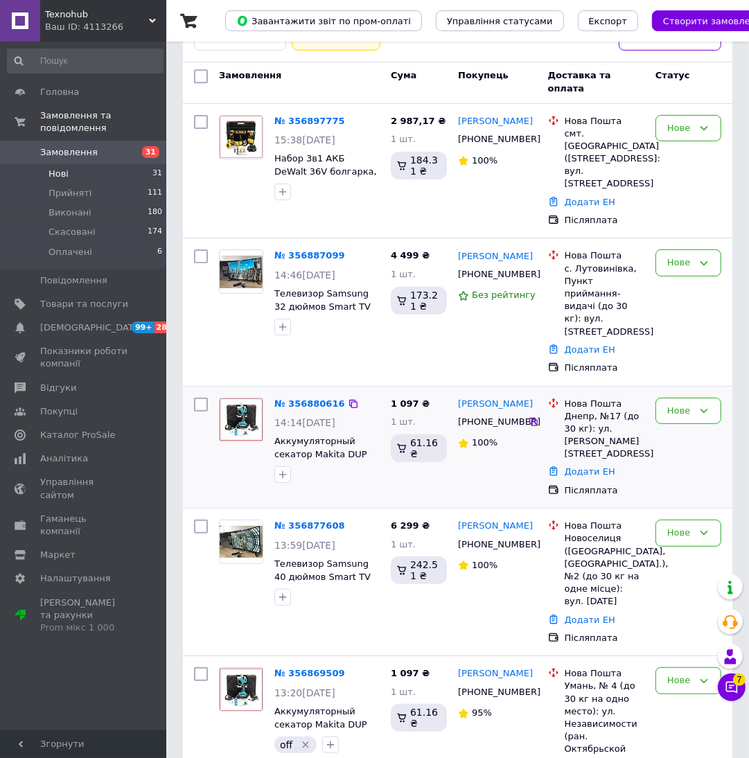
scroll to position [208, 0]
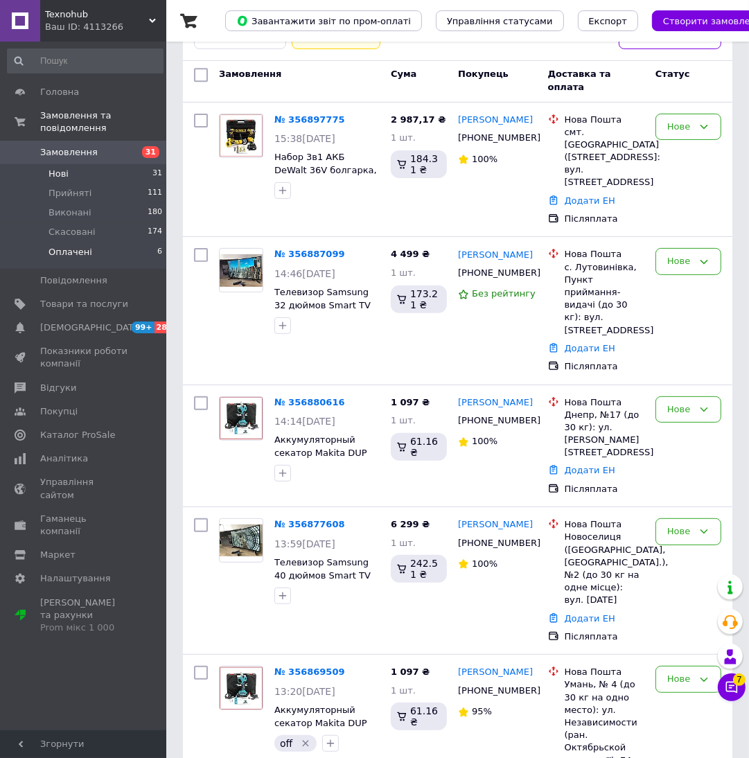
click at [103, 243] on li "Оплачені 6" at bounding box center [85, 256] width 170 height 26
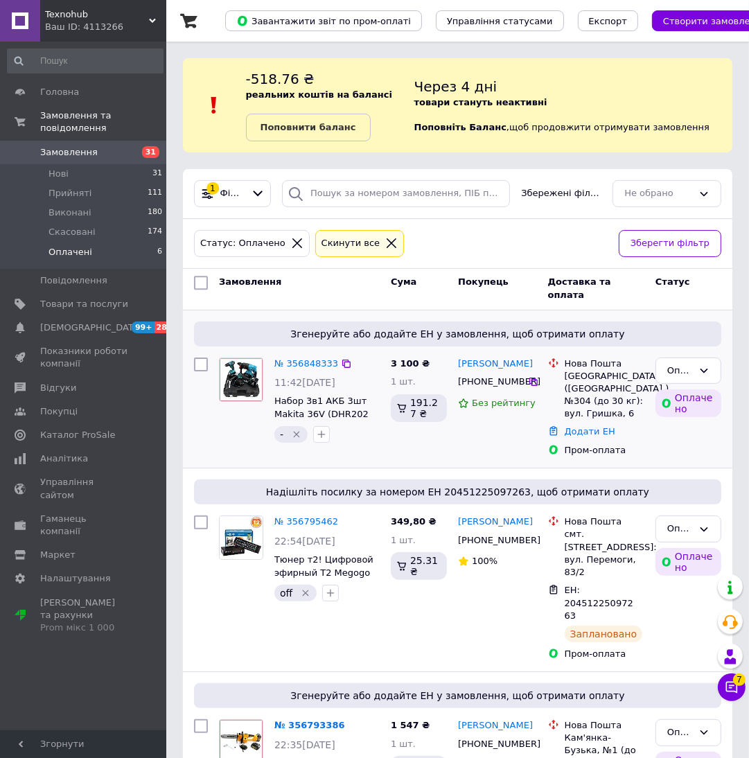
scroll to position [104, 0]
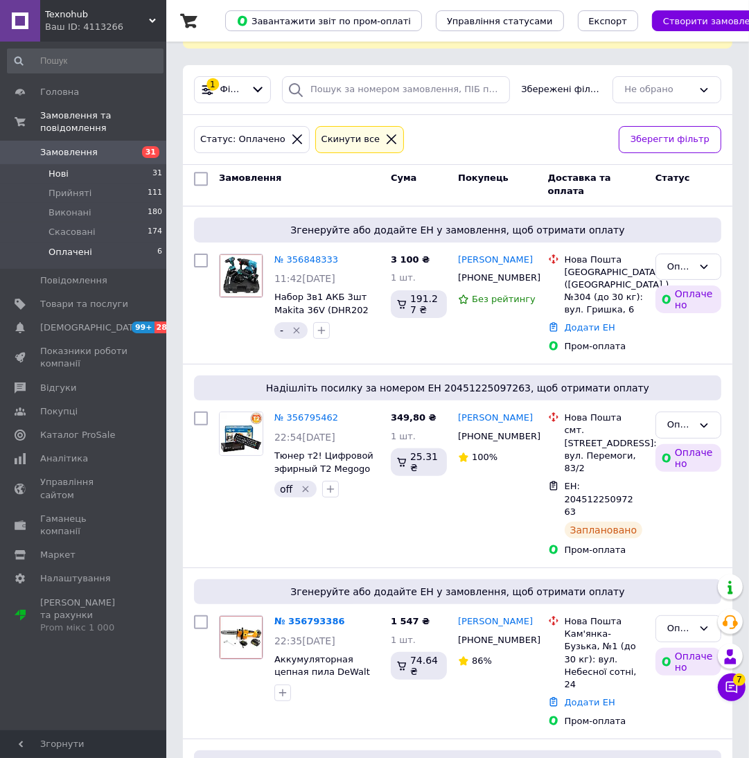
click at [131, 164] on li "Нові 31" at bounding box center [85, 173] width 170 height 19
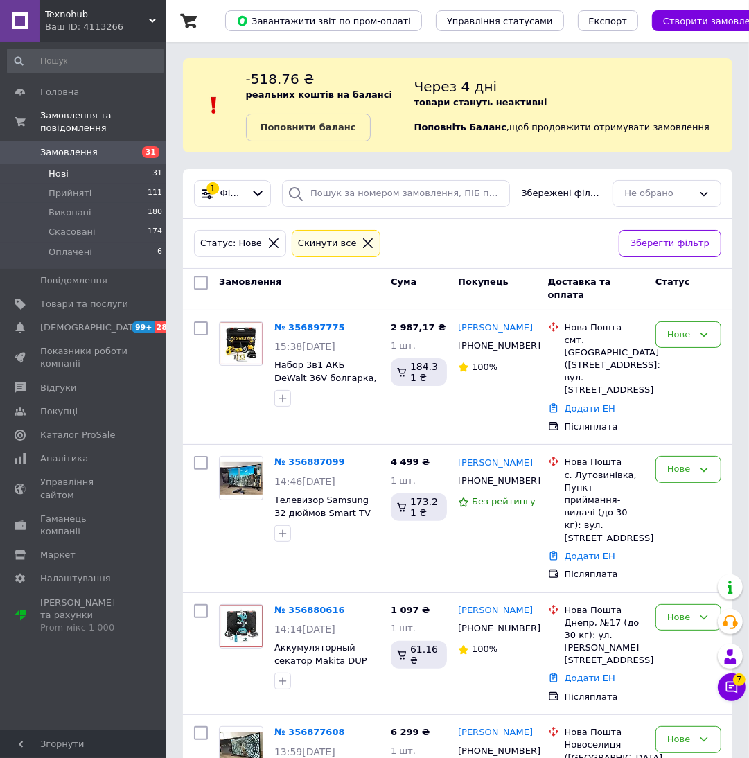
click at [516, 224] on div "Статус: Нове Cкинути все Зберегти фільтр" at bounding box center [457, 244] width 549 height 50
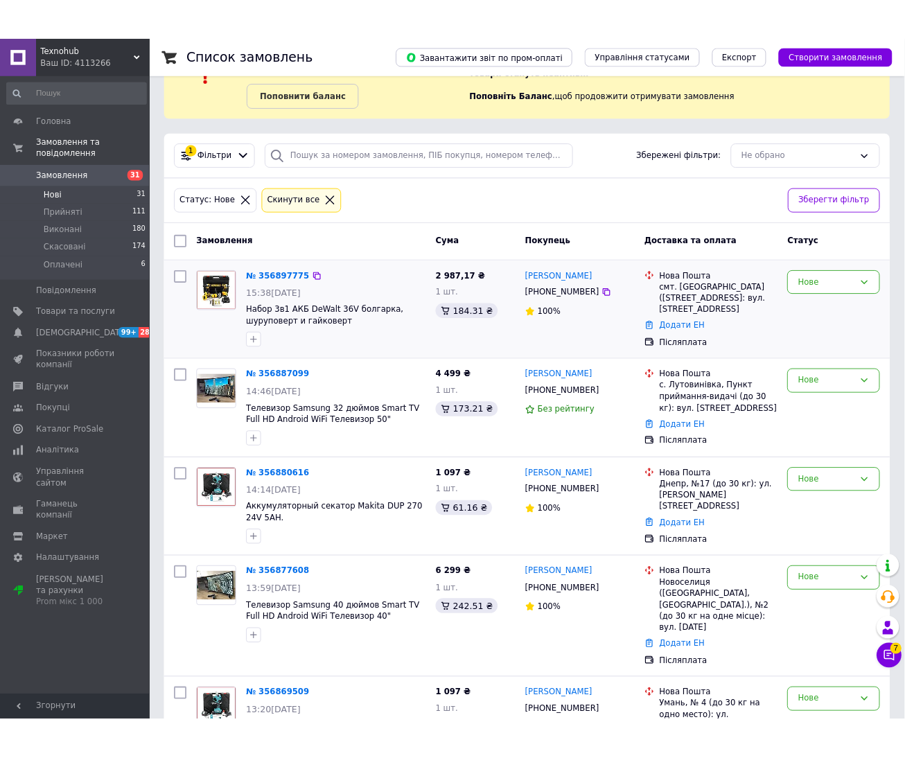
scroll to position [104, 0]
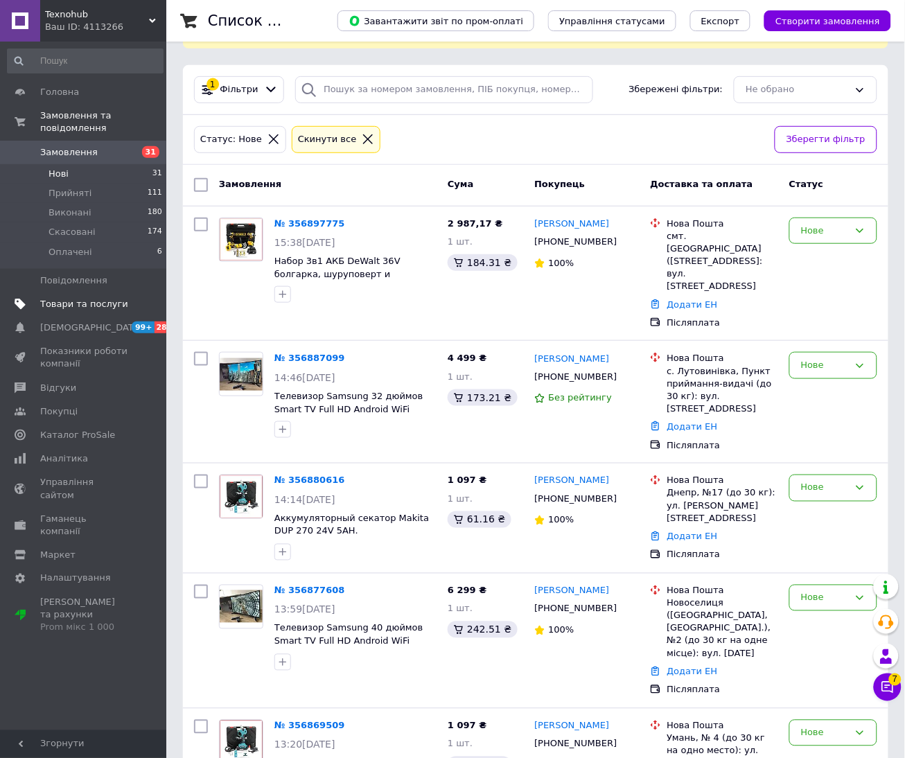
click at [109, 298] on span "Товари та послуги" at bounding box center [84, 304] width 88 height 12
